Goal: Transaction & Acquisition: Purchase product/service

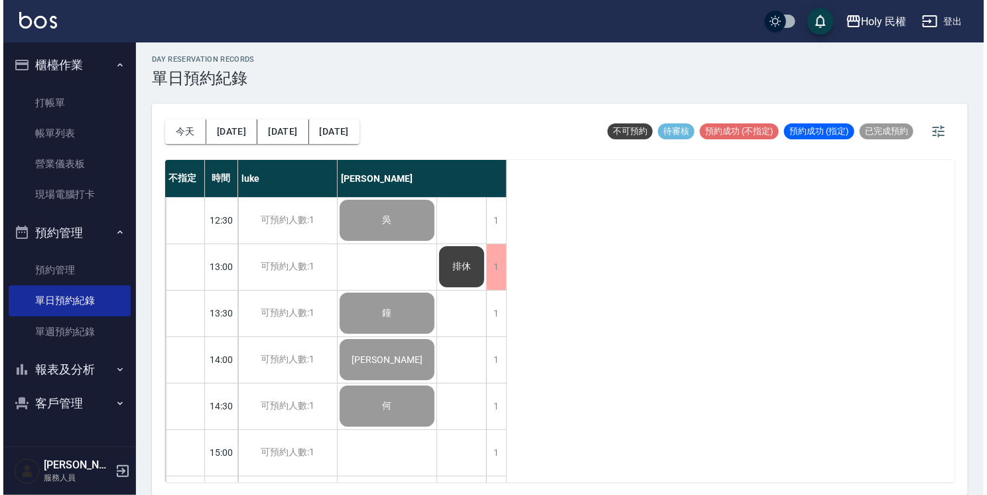
scroll to position [464, 0]
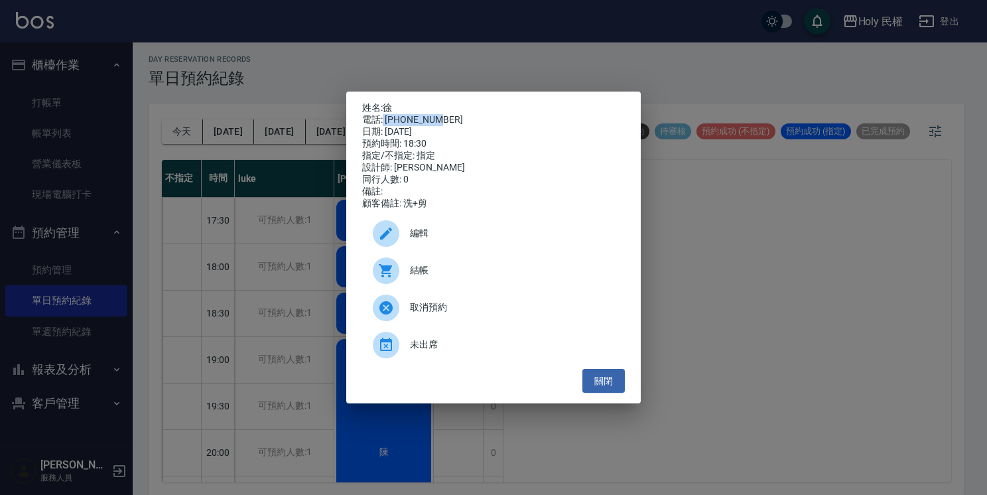
drag, startPoint x: 383, startPoint y: 117, endPoint x: 451, endPoint y: 121, distance: 68.4
click at [451, 121] on div "電話: [PHONE_NUMBER]" at bounding box center [493, 120] width 263 height 12
drag, startPoint x: 451, startPoint y: 121, endPoint x: 428, endPoint y: 118, distance: 23.4
copy div "0920098665"
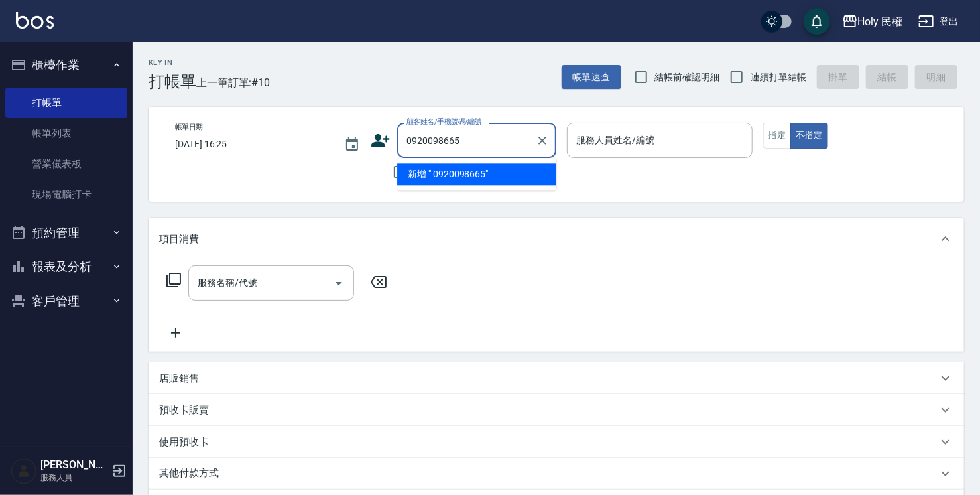
click at [411, 139] on input "0920098665" at bounding box center [466, 140] width 127 height 23
click at [499, 177] on li "徐/0920098665/" at bounding box center [476, 174] width 159 height 22
type input "徐/0920098665/"
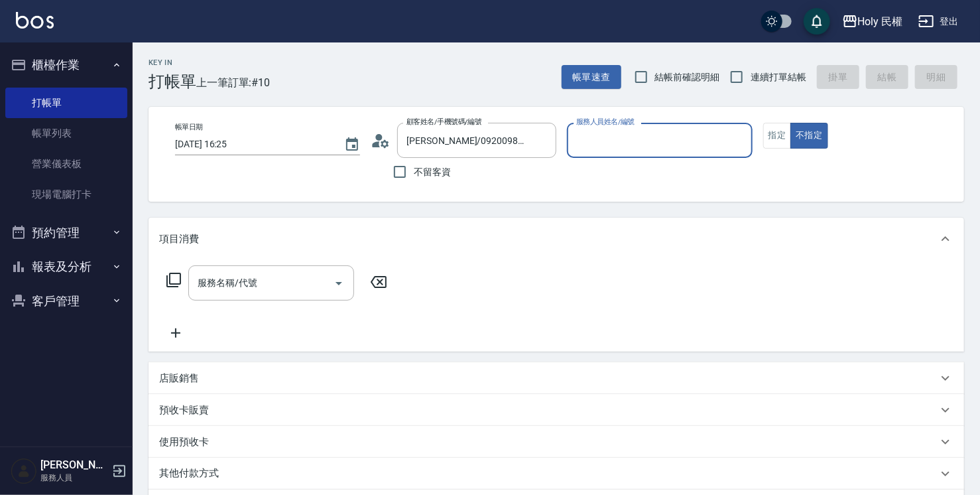
type input "Ella(無代號)"
click at [216, 439] on icon at bounding box center [217, 442] width 14 height 13
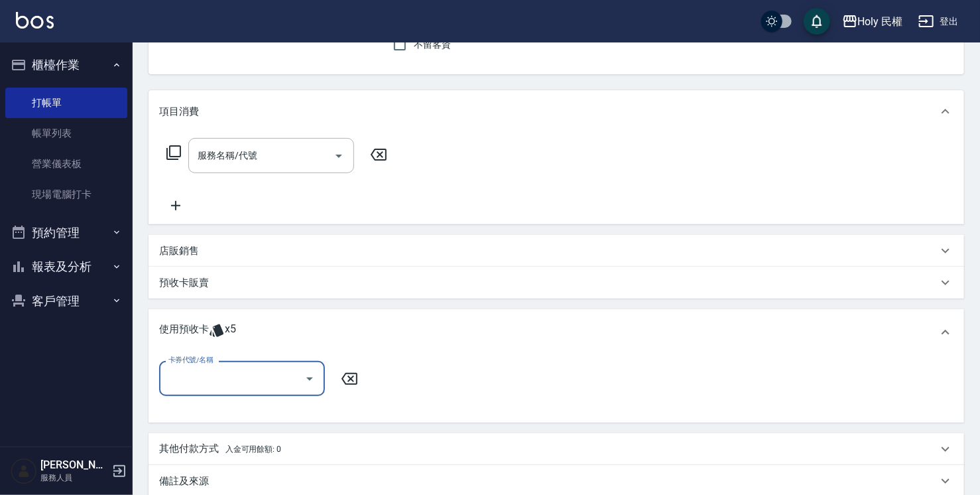
scroll to position [133, 0]
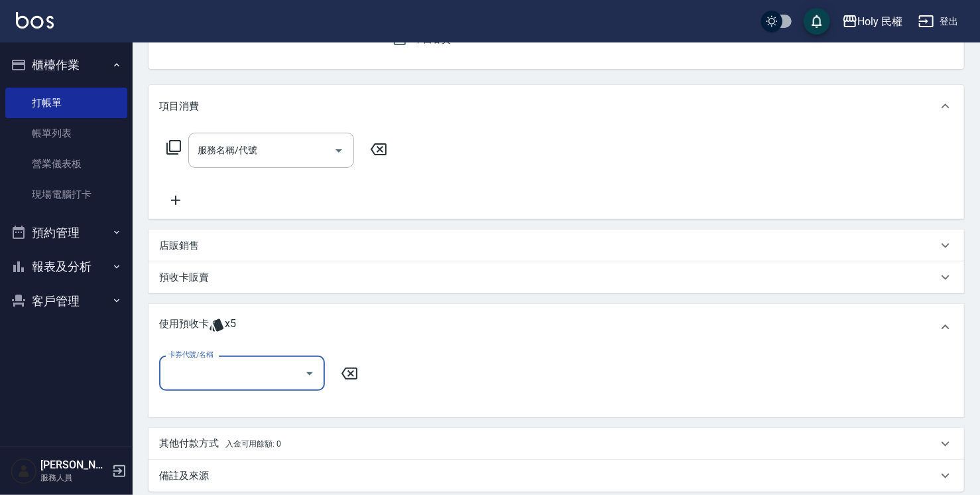
click at [221, 395] on div "卡券代號/名稱 卡券代號/名稱" at bounding box center [556, 381] width 795 height 51
click at [228, 360] on div "卡券代號/名稱" at bounding box center [242, 373] width 166 height 35
click at [284, 379] on input "卡券代號/名稱" at bounding box center [232, 373] width 134 height 23
click at [293, 405] on div "VIP洗剪髮卡6次送(頭皮水) 剩餘5張" at bounding box center [242, 407] width 166 height 22
type input "VIP洗剪髮卡6次送(頭皮水)"
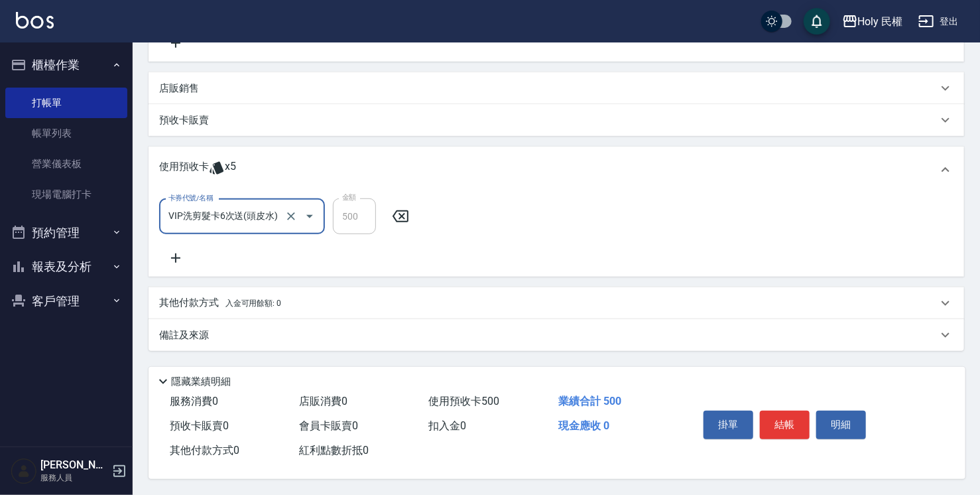
scroll to position [294, 0]
click at [798, 411] on button "結帳" at bounding box center [785, 425] width 50 height 28
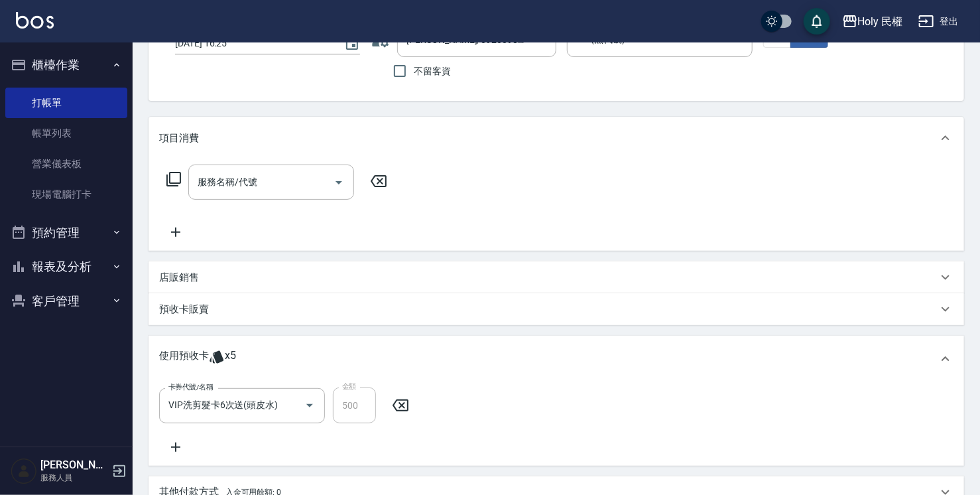
scroll to position [0, 0]
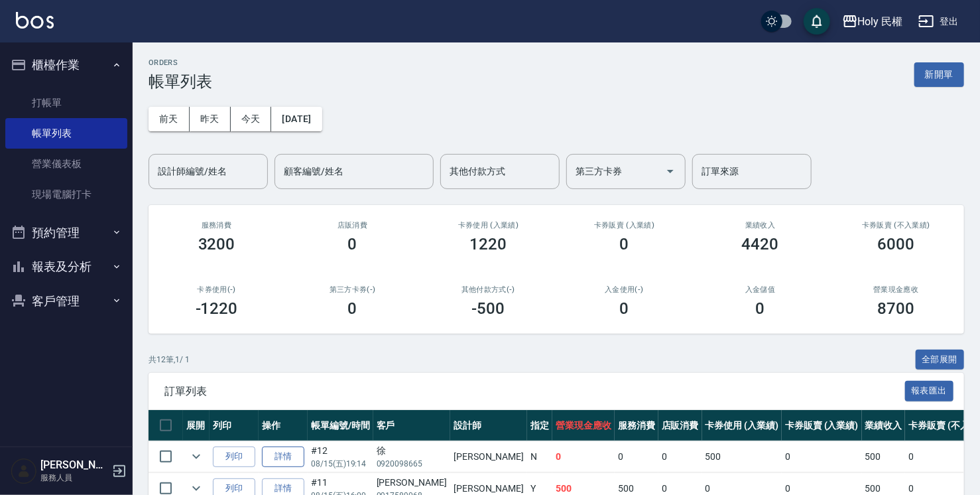
click at [286, 450] on link "詳情" at bounding box center [283, 456] width 42 height 21
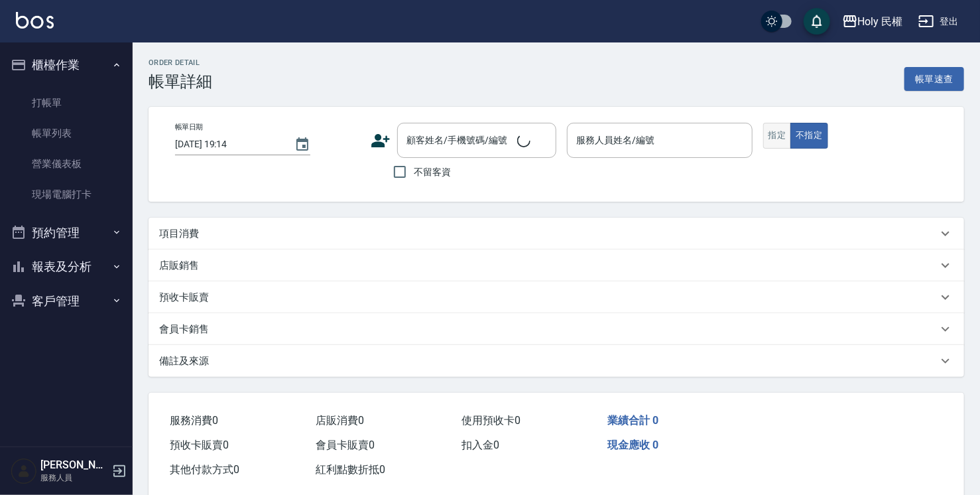
click at [779, 141] on button "指定" at bounding box center [777, 136] width 29 height 26
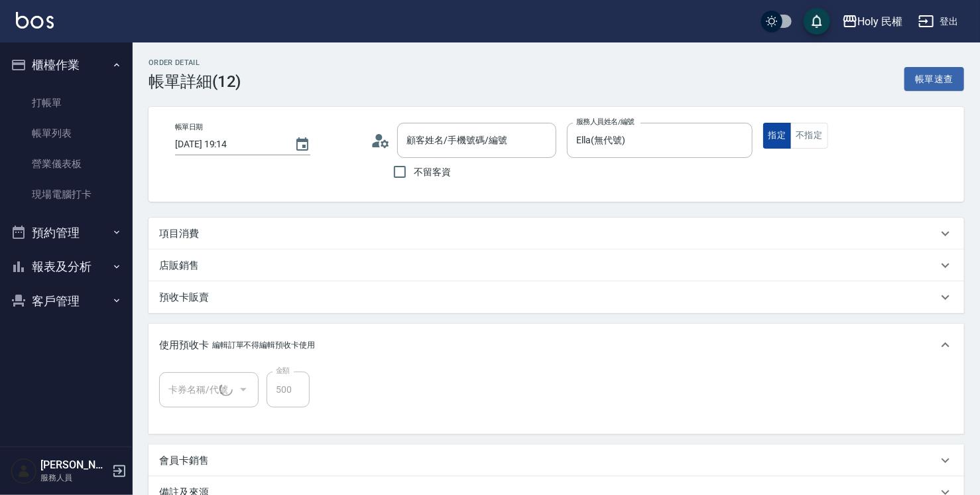
type input "Ella(無代號)"
type input "徐/0920098665/"
type input "VIP洗剪髮卡6次送(頭皮水)(1/1)"
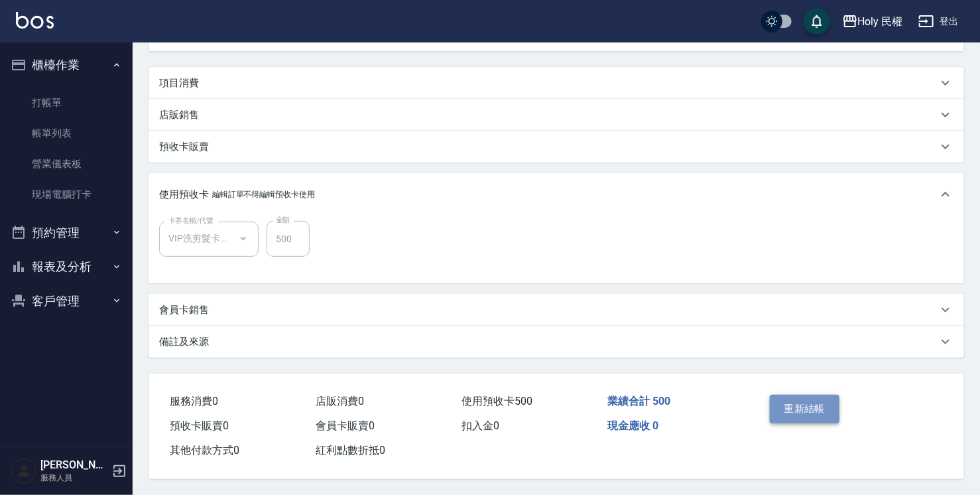
click at [815, 402] on button "重新結帳" at bounding box center [805, 409] width 70 height 28
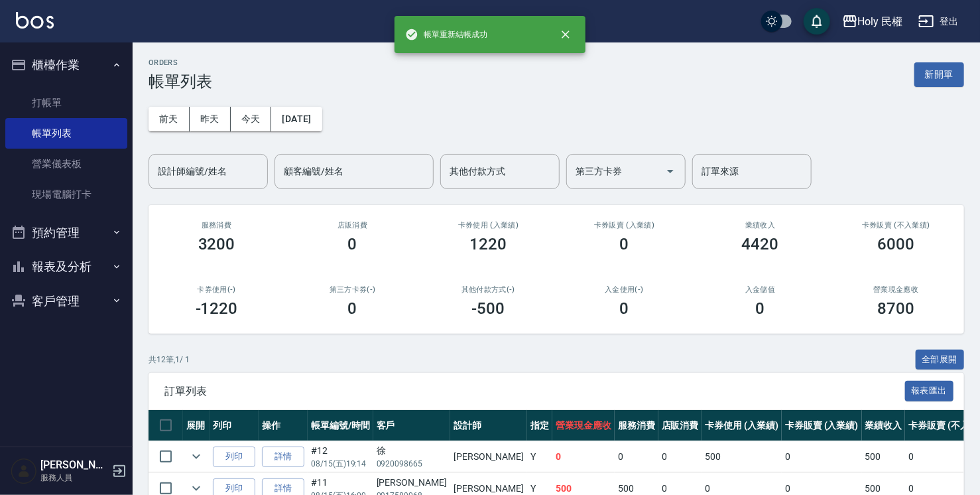
scroll to position [66, 0]
